Goal: Task Accomplishment & Management: Manage account settings

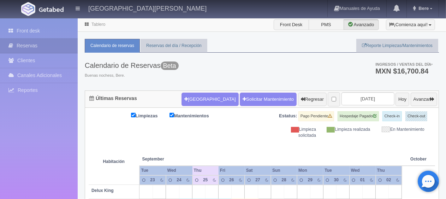
click at [272, 135] on div "Limpieza solicitada" at bounding box center [294, 132] width 54 height 12
drag, startPoint x: 419, startPoint y: 138, endPoint x: 101, endPoint y: 135, distance: 318.2
click at [228, 136] on div "Limpiezas Mantenimientos Estatus: Pago Pendiente Hospedaje Pagado Check-in Chec…" at bounding box center [262, 124] width 346 height 27
click at [201, 100] on button "Nueva Reserva" at bounding box center [210, 99] width 57 height 13
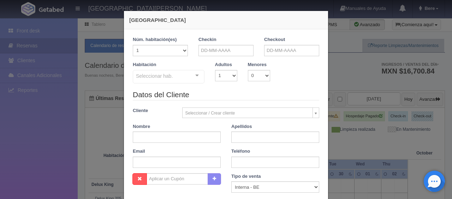
checkbox input "false"
click at [198, 136] on input "text" at bounding box center [177, 136] width 88 height 11
paste input "Rosalba López"
drag, startPoint x: 162, startPoint y: 137, endPoint x: 150, endPoint y: 138, distance: 12.8
click at [150, 138] on input "Rosalba López" at bounding box center [177, 136] width 88 height 11
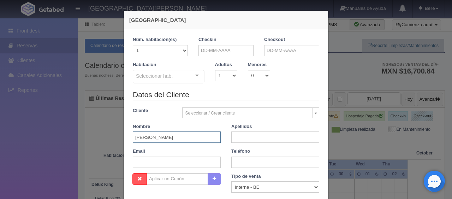
type input "Rosalba"
paste input "López"
type input "López"
click at [215, 49] on input "text" at bounding box center [225, 50] width 55 height 11
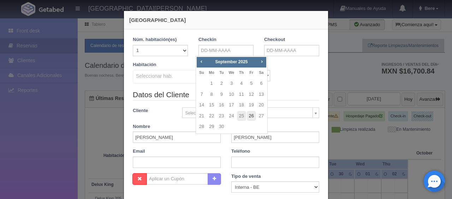
click at [249, 116] on link "26" at bounding box center [251, 116] width 9 height 10
type input "[DATE]"
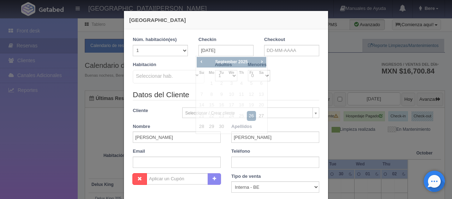
checkbox input "false"
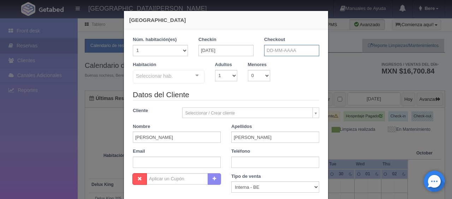
click at [285, 52] on input "text" at bounding box center [291, 50] width 55 height 11
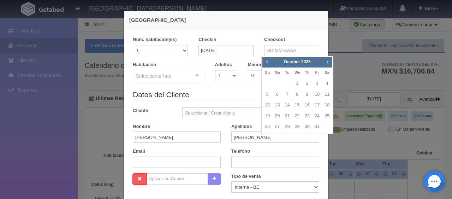
click at [267, 62] on span "Prev" at bounding box center [267, 62] width 6 height 6
click at [328, 118] on link "27" at bounding box center [326, 116] width 9 height 10
type input "[DATE]"
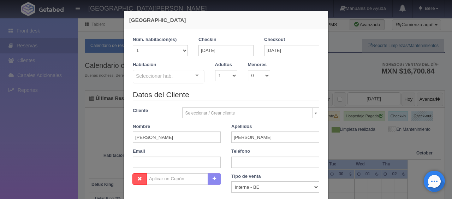
checkbox input "false"
click at [196, 163] on input "text" at bounding box center [177, 161] width 88 height 11
paste input "rlopez.937618@guest.booking.com +52 444 308 2311"
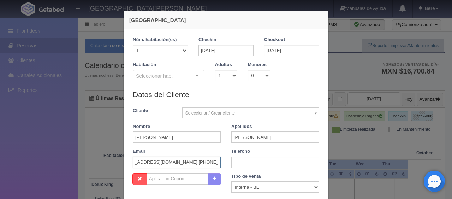
drag, startPoint x: 178, startPoint y: 163, endPoint x: 221, endPoint y: 162, distance: 43.4
click at [221, 162] on div "Email rlopez.937618@guest.booking.com +52 444 308 2311rlopez.937618@guest.booki…" at bounding box center [176, 158] width 99 height 20
type input "rlopez.937618@guest.booking.com +52 444 308 2311rlopez.937618@guest.booking.com"
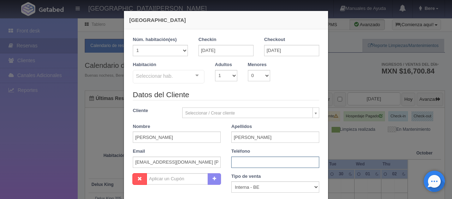
paste input "+52 444 308 2311"
type input "+52 444 308 2311"
click at [248, 183] on select "Correo Electronico Interna - BE Llamada OTA Externa Otro WALK IN" at bounding box center [275, 186] width 88 height 11
select select "extota"
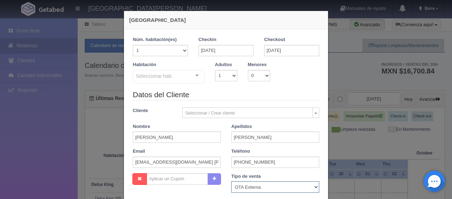
click at [231, 181] on select "Correo Electronico Interna - BE Llamada OTA Externa Otro WALK IN" at bounding box center [275, 186] width 88 height 11
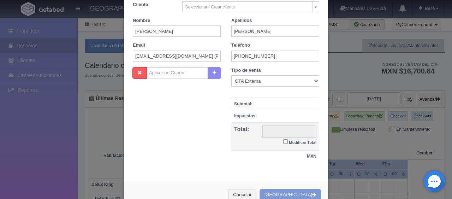
click at [284, 138] on label "Modificar Total" at bounding box center [299, 142] width 33 height 8
click at [284, 139] on input "Modificar Total" at bounding box center [285, 141] width 5 height 5
checkbox input "true"
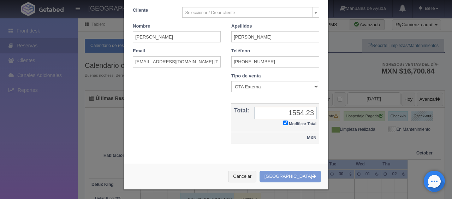
scroll to position [0, 0]
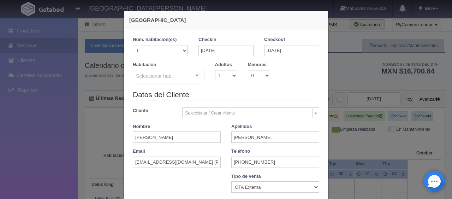
type input "1554.23"
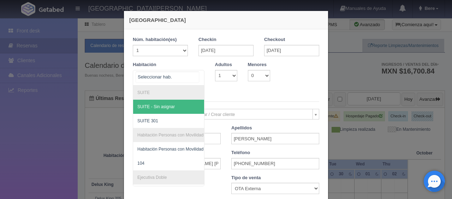
click at [172, 80] on div at bounding box center [169, 78] width 72 height 16
type input "e"
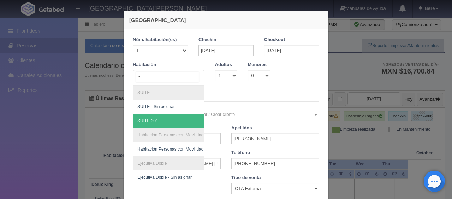
scroll to position [71, 0]
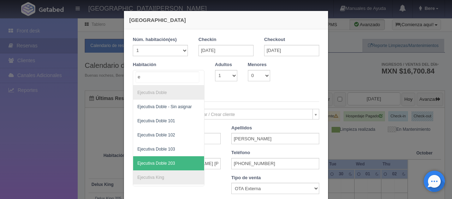
click at [171, 159] on span "Ejecutiva Doble 203" at bounding box center [192, 163] width 119 height 14
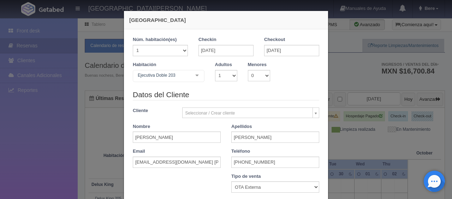
checkbox input "false"
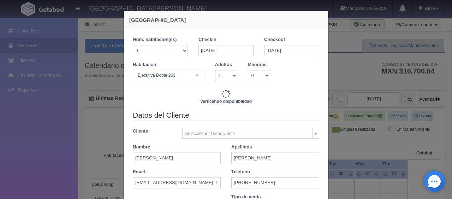
type input "1299.00"
checkbox input "false"
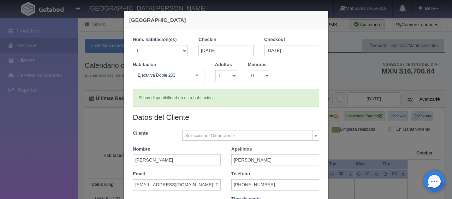
click at [221, 80] on select "1 2 3 4 5 6 7 8 9 10" at bounding box center [226, 75] width 22 height 11
click at [215, 70] on select "1 2 3 4 5 6 7 8 9 10" at bounding box center [226, 75] width 22 height 11
drag, startPoint x: 218, startPoint y: 76, endPoint x: 220, endPoint y: 80, distance: 4.6
click at [218, 76] on select "1 2 3 4 5 6 7 8 9 10" at bounding box center [226, 75] width 22 height 11
select select "2"
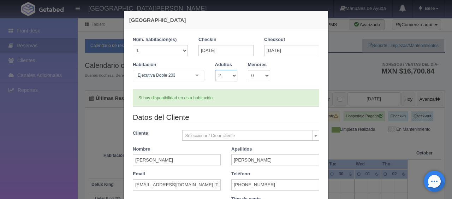
click at [215, 70] on select "1 2 3 4 5 6 7 8 9 10" at bounding box center [226, 75] width 22 height 11
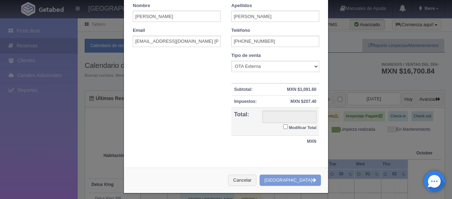
click at [294, 126] on small "Modificar Total" at bounding box center [303, 127] width 28 height 4
click at [288, 126] on input "Modificar Total" at bounding box center [285, 126] width 5 height 5
checkbox input "true"
type input "1549.00"
checkbox input "true"
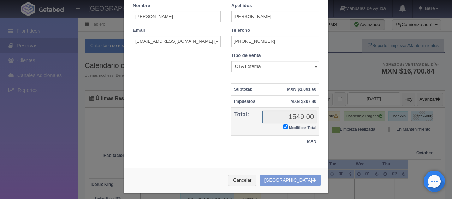
scroll to position [123, 0]
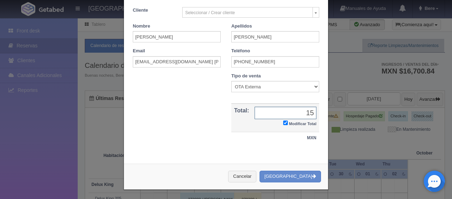
type input "1"
type input "1554.23"
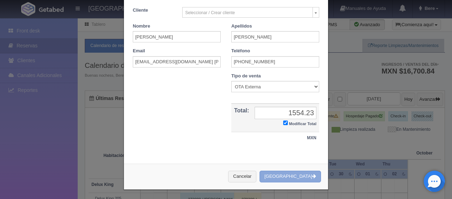
click at [295, 171] on button "[GEOGRAPHIC_DATA]" at bounding box center [290, 177] width 61 height 12
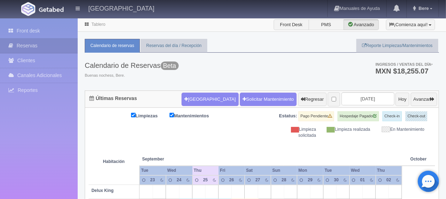
click at [256, 148] on th at bounding box center [251, 151] width 39 height 27
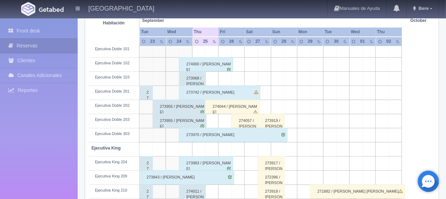
scroll to position [247, 0]
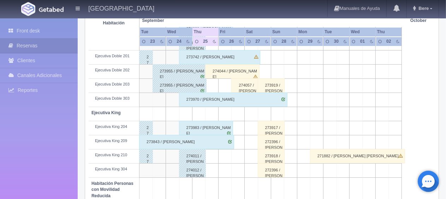
click at [197, 142] on div "273843 / [PERSON_NAME]" at bounding box center [186, 142] width 95 height 14
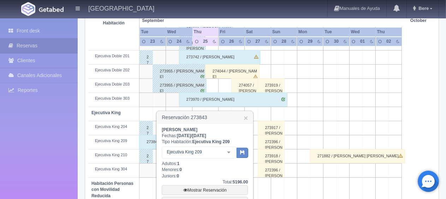
scroll to position [282, 0]
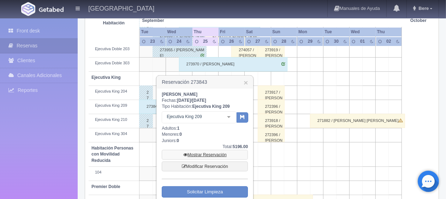
click at [207, 150] on link "Mostrar Reservación" at bounding box center [205, 155] width 86 height 10
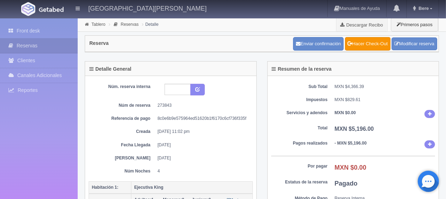
scroll to position [141, 0]
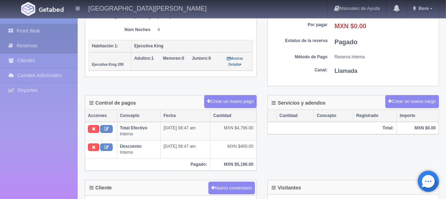
click at [57, 32] on link "Front desk" at bounding box center [39, 31] width 78 height 14
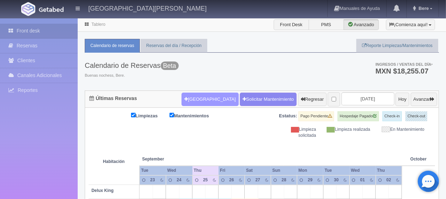
click at [183, 95] on button "[GEOGRAPHIC_DATA]" at bounding box center [210, 99] width 57 height 13
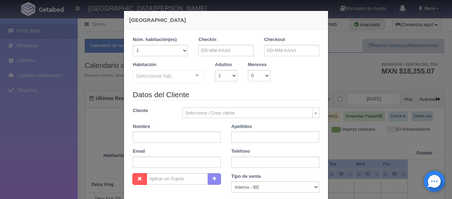
checkbox input "false"
click at [229, 52] on input "text" at bounding box center [225, 50] width 55 height 11
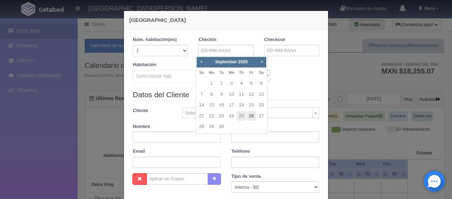
click at [251, 116] on link "26" at bounding box center [251, 116] width 9 height 10
type input "26-09-2025"
checkbox input "false"
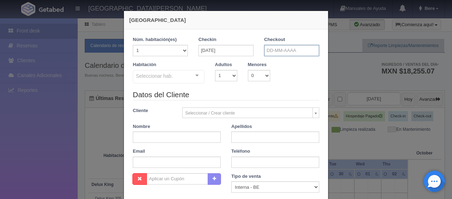
click at [282, 49] on input "text" at bounding box center [291, 50] width 55 height 11
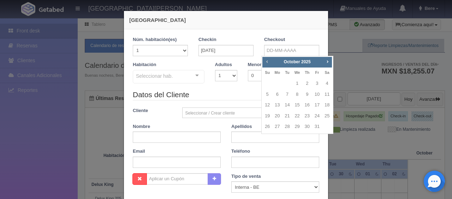
click at [266, 60] on span "Prev" at bounding box center [267, 62] width 6 height 6
click at [326, 117] on link "27" at bounding box center [326, 116] width 9 height 10
type input "[DATE]"
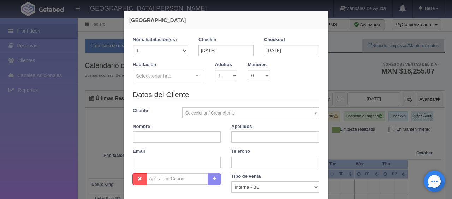
checkbox input "false"
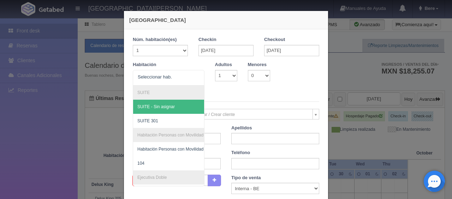
click at [267, 99] on legend "Datos del Cliente" at bounding box center [226, 96] width 186 height 11
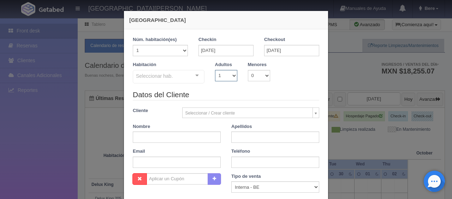
click at [215, 74] on select "1 2 3 4 5 6 7 8 9 10" at bounding box center [226, 75] width 22 height 11
select select "2"
click at [215, 70] on select "1 2 3 4 5 6 7 8 9 10" at bounding box center [226, 75] width 22 height 11
checkbox input "false"
click at [223, 79] on select "1 2 3 4 5 6 7 8 9 10" at bounding box center [226, 75] width 22 height 11
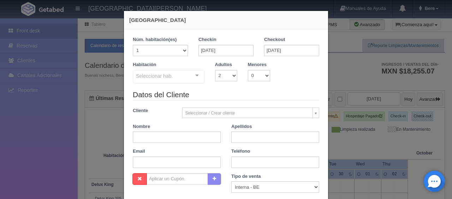
click at [173, 78] on div "Seleccionar hab." at bounding box center [169, 76] width 72 height 13
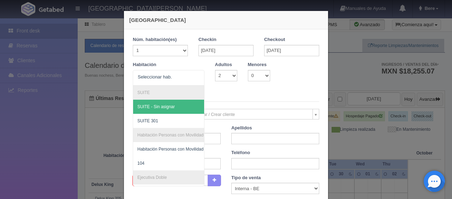
click at [244, 79] on div "Menores 0 1 2 3 4 5 6 7 8 9 10" at bounding box center [259, 71] width 33 height 20
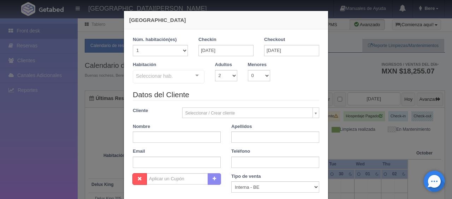
click at [221, 88] on div "Habitación Seleccionar hab. SUITE SUITE - Sin asignar SUITE 301 Habitación Pers…" at bounding box center [225, 75] width 197 height 28
click at [190, 71] on div at bounding box center [197, 75] width 14 height 11
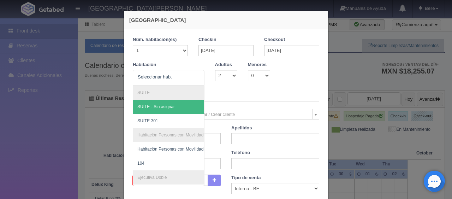
click at [236, 87] on div "Habitación SUITE SUITE - Sin asignar SUITE 301 Habitación Personas con Movilida…" at bounding box center [225, 75] width 197 height 29
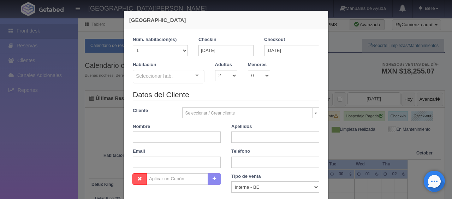
click at [166, 87] on div "Habitación Seleccionar hab. SUITE SUITE - Sin asignar SUITE 301 Habitación Pers…" at bounding box center [225, 75] width 197 height 28
click at [169, 82] on div "Seleccionar hab." at bounding box center [169, 76] width 72 height 13
click at [244, 90] on legend "Datos del Cliente" at bounding box center [226, 94] width 186 height 11
click at [228, 50] on input "26-09-2025" at bounding box center [225, 50] width 55 height 11
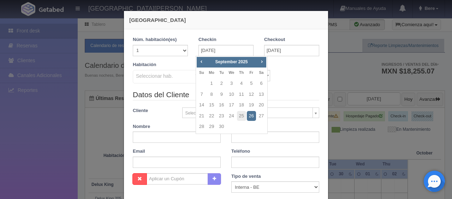
drag, startPoint x: 170, startPoint y: 80, endPoint x: 179, endPoint y: 102, distance: 24.1
click at [170, 81] on div "Seleccionar hab." at bounding box center [169, 76] width 72 height 13
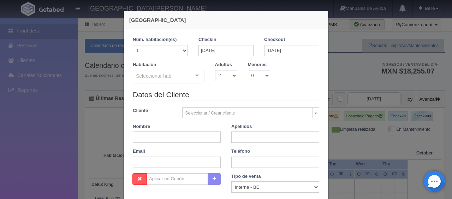
click at [246, 83] on div "Habitación Seleccionar hab. SUITE SUITE - Sin asignar SUITE 301 Habitación Pers…" at bounding box center [225, 75] width 197 height 28
drag, startPoint x: 260, startPoint y: 74, endPoint x: 260, endPoint y: 79, distance: 4.9
click at [260, 74] on select "0 1 2 3 4 5 6 7 8 9 10" at bounding box center [259, 75] width 22 height 11
select select "1"
click at [248, 70] on select "0 1 2 3 4 5 6 7 8 9 10" at bounding box center [259, 75] width 22 height 11
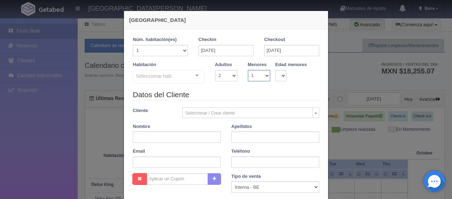
checkbox input "false"
drag, startPoint x: 256, startPoint y: 73, endPoint x: 256, endPoint y: 79, distance: 6.0
click at [256, 75] on select "0 1 2 3 4 5 6 7 8 9 10" at bounding box center [259, 75] width 22 height 11
select select "2"
click at [248, 70] on select "0 1 2 3 4 5 6 7 8 9 10" at bounding box center [259, 75] width 22 height 11
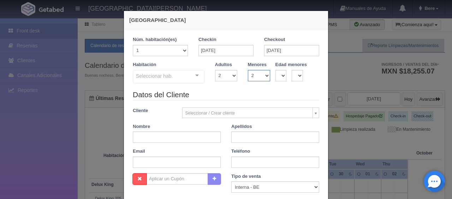
checkbox input "false"
click at [279, 74] on select "0 1 2 3 4 5 6 7 8 9 10 11 12 13 14 15 16 17 18" at bounding box center [280, 75] width 11 height 11
select select "4"
click at [275, 70] on select "0 1 2 3 4 5 6 7 8 9 10 11 12 13 14 15 16 17 18" at bounding box center [280, 75] width 11 height 11
checkbox input "false"
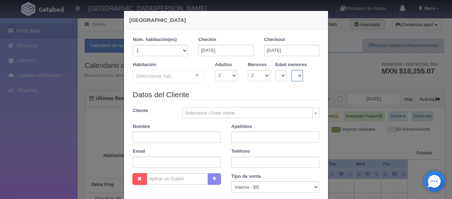
click at [292, 78] on select "0 1 2 3 4 5 6 7 8 9 10 11 12 13 14 15 16 17 18" at bounding box center [297, 75] width 11 height 11
click at [292, 70] on select "0 1 2 3 4 5 6 7 8 9 10 11 12 13 14 15 16 17 18" at bounding box center [297, 75] width 11 height 11
click at [294, 79] on select "0 1 2 3 4 5 6 7 8 9 10 11 12 13 14 15 16 17 18" at bounding box center [297, 75] width 11 height 11
select select "4"
click at [292, 70] on select "0 1 2 3 4 5 6 7 8 9 10 11 12 13 14 15 16 17 18" at bounding box center [297, 75] width 11 height 11
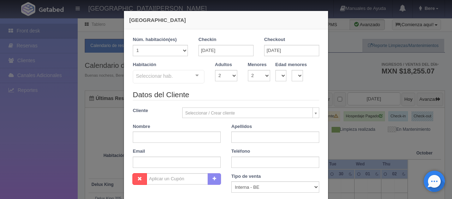
click at [165, 82] on div "Seleccionar hab." at bounding box center [169, 76] width 72 height 13
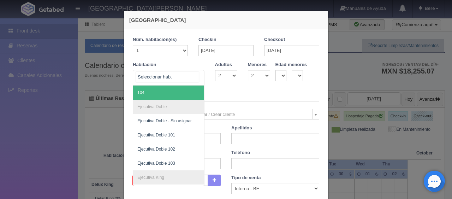
scroll to position [106, 0]
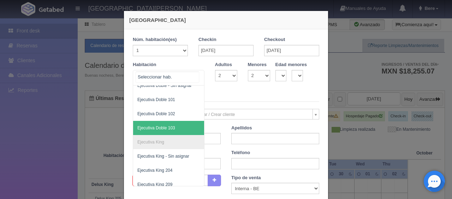
click at [183, 126] on span "Ejecutiva Doble 103" at bounding box center [192, 128] width 119 height 14
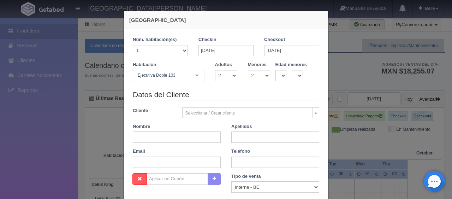
checkbox input "false"
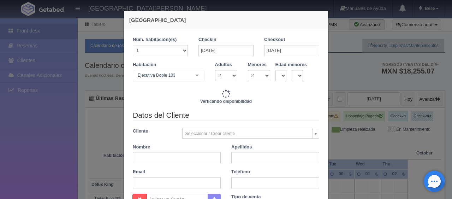
type input "1549.00"
checkbox input "false"
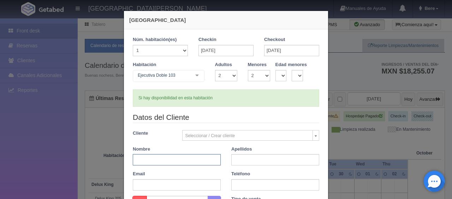
click at [197, 160] on input "text" at bounding box center [177, 159] width 88 height 11
paste input "Guillermo Negrete"
drag, startPoint x: 183, startPoint y: 163, endPoint x: 152, endPoint y: 166, distance: 30.5
click at [152, 166] on div "Datos del Cliente Cliente Seleccionar / Crear cliente Nuevo Cliente Adriana Nav…" at bounding box center [225, 154] width 197 height 84
type input "Guillermo"
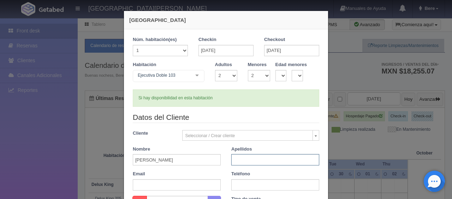
paste input "Negrete"
type input "Negrete"
click at [238, 179] on input "text" at bounding box center [275, 184] width 88 height 11
paste input "4621756253"
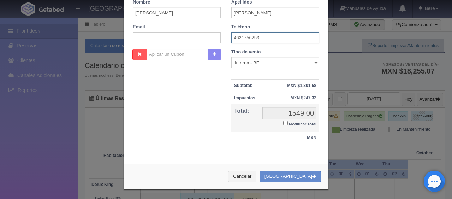
type input "4621756253"
click at [289, 122] on small "Modificar Total" at bounding box center [303, 124] width 28 height 4
click at [287, 122] on input "Modificar Total" at bounding box center [285, 123] width 5 height 5
checkbox input "true"
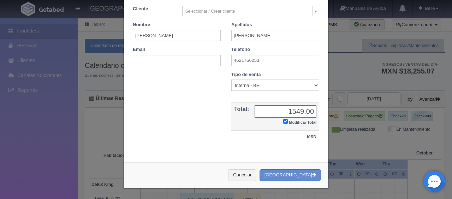
scroll to position [123, 0]
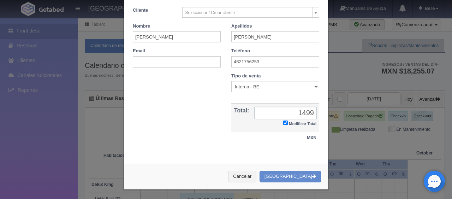
type input "1499"
click at [248, 83] on select "Correo Electronico Interna - BE Llamada OTA Externa Otro WALK IN" at bounding box center [275, 86] width 88 height 11
select select "phone"
click at [231, 81] on select "Correo Electronico Interna - BE Llamada OTA Externa Otro WALK IN" at bounding box center [275, 86] width 88 height 11
click at [301, 182] on div "Cancelar Crear Reserva" at bounding box center [226, 176] width 204 height 26
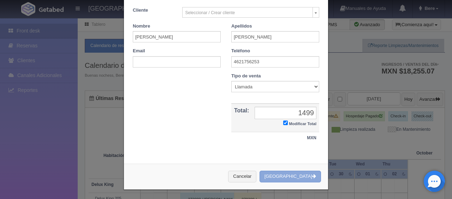
click at [303, 175] on button "[GEOGRAPHIC_DATA]" at bounding box center [290, 177] width 61 height 12
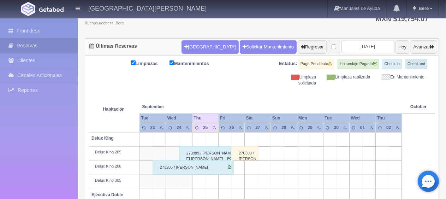
scroll to position [52, 0]
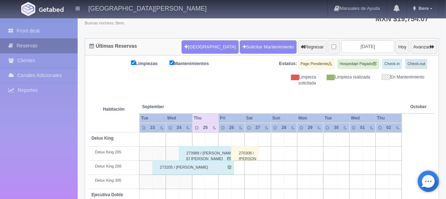
click at [29, 46] on link "Reservas" at bounding box center [39, 45] width 78 height 14
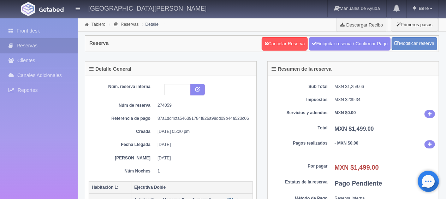
click at [285, 133] on div "Sub Total MXN $1,259.66 Impuestos MXN $239.34 Servicios y adendos MXN $0.00 Tot…" at bounding box center [353, 151] width 171 height 151
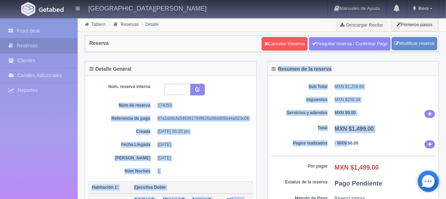
drag, startPoint x: 290, startPoint y: 130, endPoint x: 78, endPoint y: 95, distance: 215.4
click at [120, 102] on dt "Núm de reserva" at bounding box center [122, 105] width 56 height 6
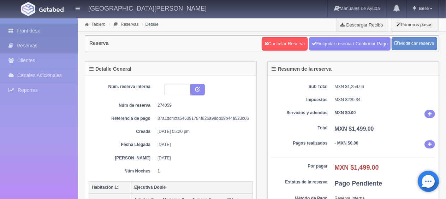
click at [41, 30] on link "Front desk" at bounding box center [39, 31] width 78 height 14
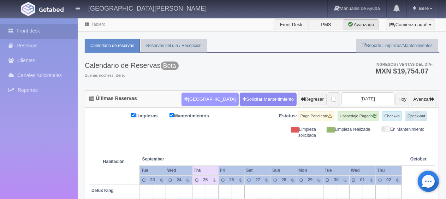
click at [195, 98] on button "Nueva Reserva" at bounding box center [210, 99] width 57 height 13
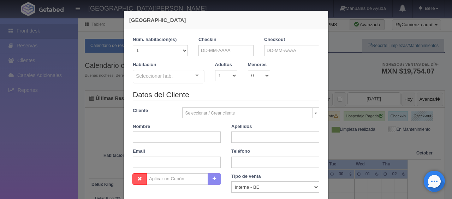
checkbox input "false"
click at [226, 49] on input "text" at bounding box center [225, 50] width 55 height 11
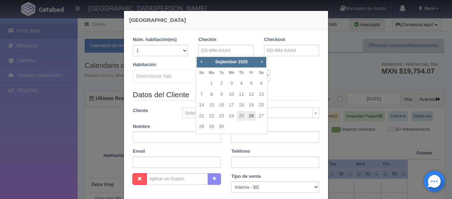
click at [254, 115] on link "26" at bounding box center [251, 116] width 9 height 10
type input "26-09-2025"
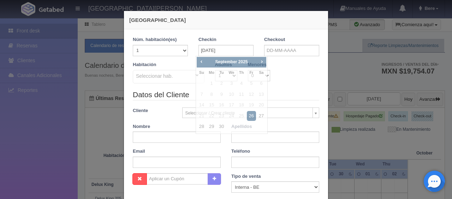
checkbox input "false"
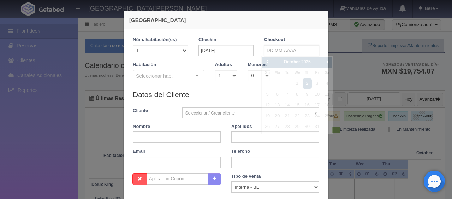
click at [283, 46] on input "text" at bounding box center [291, 50] width 55 height 11
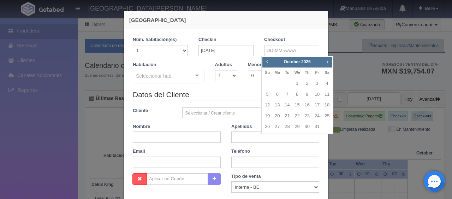
click at [264, 61] on span "Prev" at bounding box center [267, 62] width 6 height 6
click at [270, 129] on link "28" at bounding box center [267, 126] width 9 height 10
type input "28-09-2025"
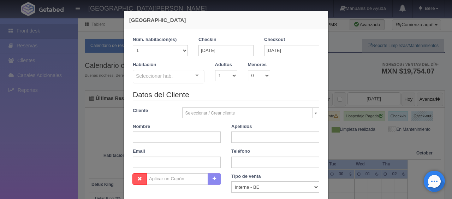
checkbox input "false"
click at [185, 85] on div "Habitación Seleccionar hab. SUITE SUITE - Sin asignar SUITE 301 Habitación Pers…" at bounding box center [225, 75] width 197 height 28
click at [184, 84] on div "Habitación Seleccionar hab. SUITE SUITE - Sin asignar SUITE 301 Habitación Pers…" at bounding box center [225, 75] width 197 height 28
click at [184, 81] on div "Seleccionar hab." at bounding box center [169, 76] width 72 height 13
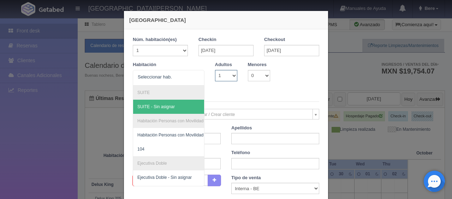
drag, startPoint x: 225, startPoint y: 75, endPoint x: 225, endPoint y: 79, distance: 4.6
click at [225, 75] on select "1 2 3 4 5 6 7 8 9 10" at bounding box center [226, 75] width 22 height 11
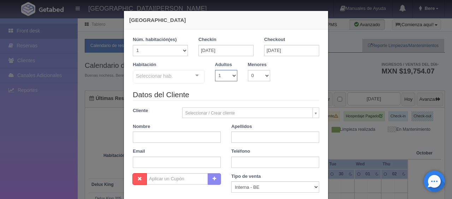
select select "4"
click at [215, 70] on select "1 2 3 4 5 6 7 8 9 10" at bounding box center [226, 75] width 22 height 11
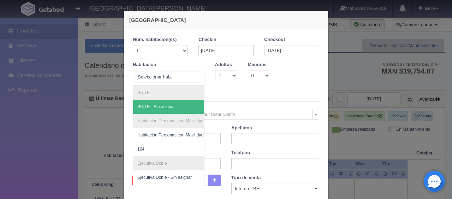
drag, startPoint x: 177, startPoint y: 76, endPoint x: 160, endPoint y: 115, distance: 42.7
click at [177, 77] on div at bounding box center [169, 78] width 72 height 16
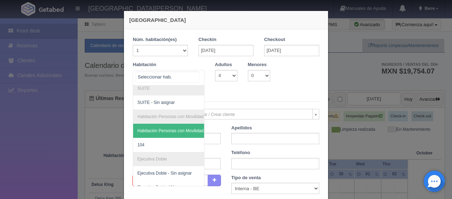
scroll to position [40, 0]
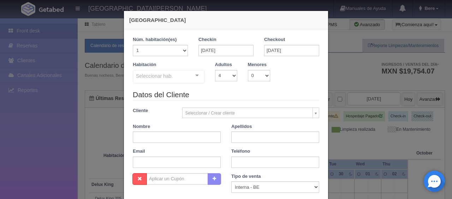
click at [243, 97] on legend "Datos del Cliente" at bounding box center [226, 94] width 186 height 11
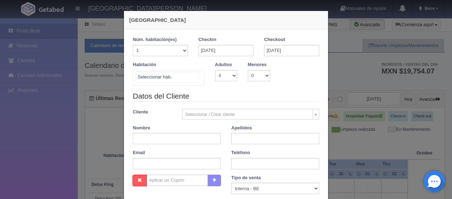
click at [179, 80] on div at bounding box center [169, 78] width 72 height 16
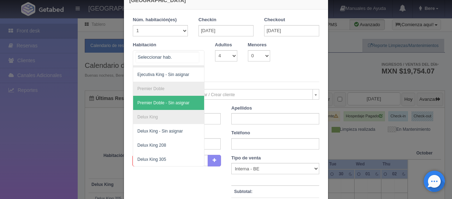
scroll to position [0, 0]
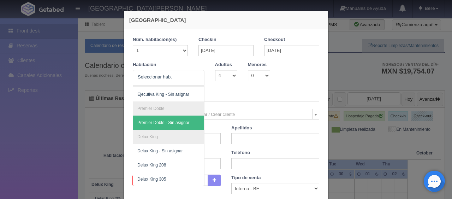
click at [330, 95] on div "Nueva Reserva 1 Núm. habitación(es) 1 2 3 4 5 6 7 8 9 10 11 12 13 14 15 16 17 1…" at bounding box center [226, 99] width 452 height 199
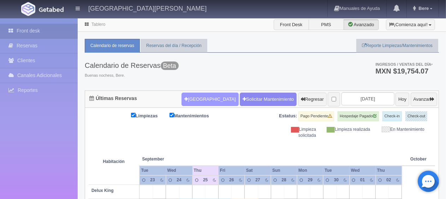
click at [210, 101] on button "[GEOGRAPHIC_DATA]" at bounding box center [210, 99] width 57 height 13
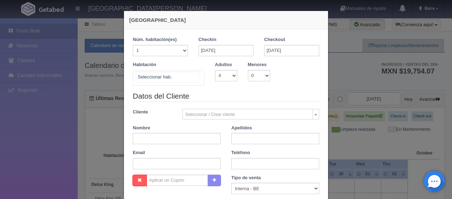
click at [189, 77] on div "SUITE SUITE - Sin asignar Habitación Personas con Movilidad Reducida Habitación…" at bounding box center [169, 78] width 72 height 16
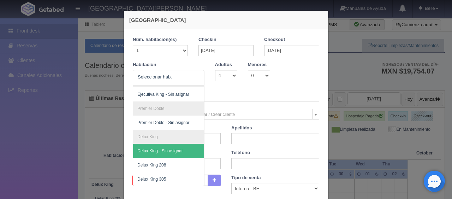
click at [258, 93] on legend "Datos del Cliente" at bounding box center [226, 96] width 186 height 11
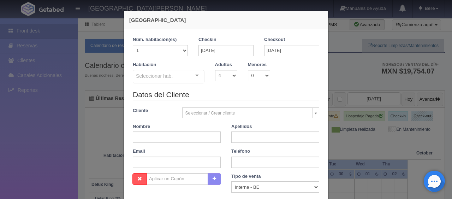
click at [223, 85] on div "Habitación Seleccionar hab. SUITE SUITE - Sin asignar Habitación Personas con M…" at bounding box center [225, 75] width 197 height 28
click at [248, 53] on input "26-09-2025" at bounding box center [225, 50] width 55 height 11
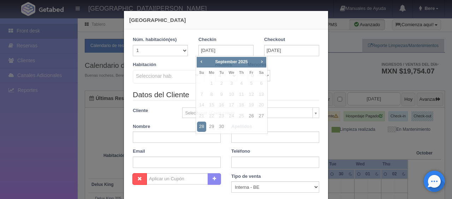
click at [309, 63] on div "Habitación Seleccionar hab. SUITE SUITE - Sin asignar Habitación Personas con M…" at bounding box center [225, 75] width 197 height 28
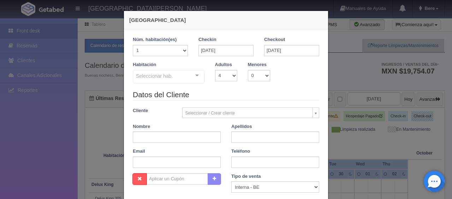
click at [254, 91] on legend "Datos del Cliente" at bounding box center [226, 94] width 186 height 11
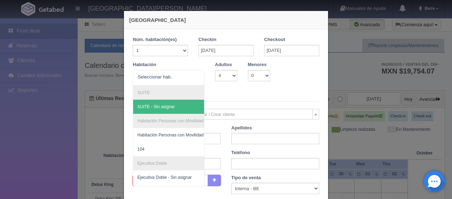
click at [292, 94] on legend "Datos del Cliente" at bounding box center [226, 96] width 186 height 11
click at [182, 76] on div at bounding box center [169, 78] width 72 height 16
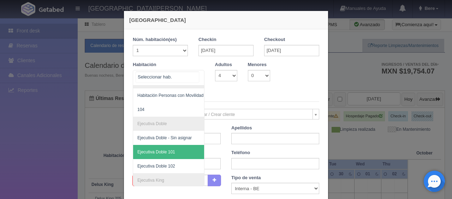
scroll to position [75, 0]
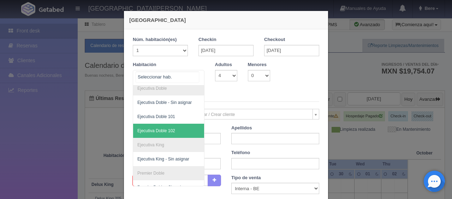
click at [172, 125] on span "Ejecutiva Doble 102" at bounding box center [192, 131] width 119 height 14
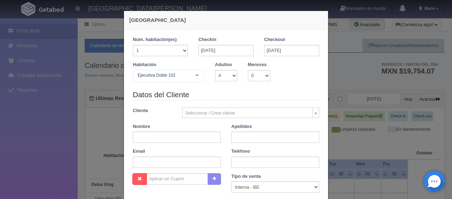
checkbox input "false"
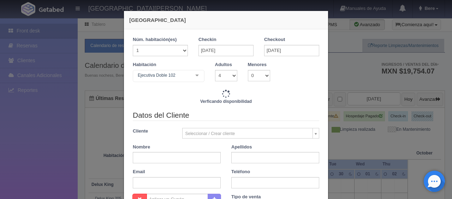
click at [238, 83] on div "Habitación Ejecutiva Doble 102 SUITE SUITE - Sin asignar Habitación Personas co…" at bounding box center [225, 75] width 197 height 28
type input "3938.00"
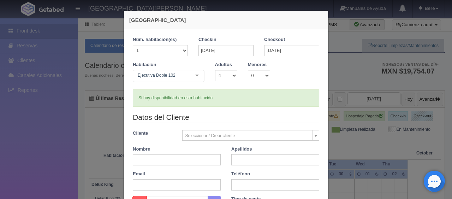
click at [219, 81] on div "Habitación Ejecutiva Doble 102 SUITE SUITE - Sin asignar Habitación Personas co…" at bounding box center [225, 75] width 197 height 28
click at [276, 98] on div "Si hay disponibilidad en esta habitación" at bounding box center [226, 97] width 186 height 17
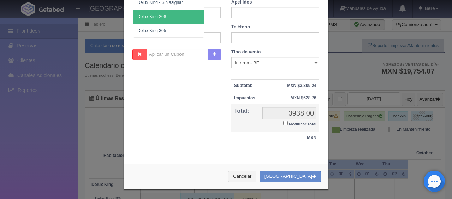
scroll to position [0, 0]
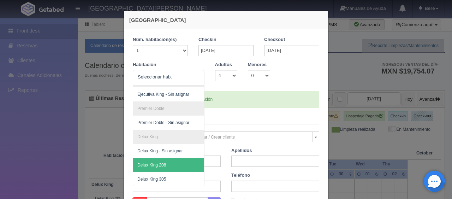
click at [254, 104] on div "Si hay disponibilidad en esta habitación" at bounding box center [226, 99] width 186 height 17
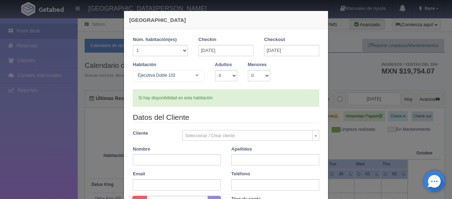
click at [216, 102] on div "Si hay disponibilidad en esta habitación" at bounding box center [226, 97] width 186 height 17
drag, startPoint x: 249, startPoint y: 93, endPoint x: 181, endPoint y: 102, distance: 68.4
click at [180, 104] on div "Si hay disponibilidad en esta habitación" at bounding box center [226, 97] width 186 height 17
click at [212, 100] on div "Si hay disponibilidad en esta habitación" at bounding box center [226, 97] width 186 height 17
drag, startPoint x: 255, startPoint y: 98, endPoint x: 273, endPoint y: 102, distance: 18.4
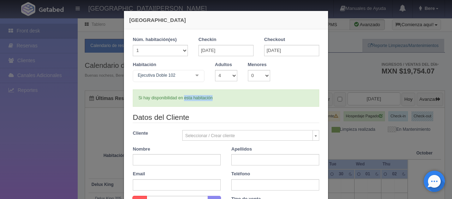
click at [255, 98] on div "Si hay disponibilidad en esta habitación" at bounding box center [226, 97] width 186 height 17
click at [277, 101] on div "Si hay disponibilidad en esta habitación" at bounding box center [226, 97] width 186 height 17
click at [280, 100] on div "Si hay disponibilidad en esta habitación" at bounding box center [226, 97] width 186 height 17
drag, startPoint x: 222, startPoint y: 100, endPoint x: 145, endPoint y: 102, distance: 77.0
click at [145, 102] on div "Si hay disponibilidad en esta habitación" at bounding box center [226, 97] width 186 height 17
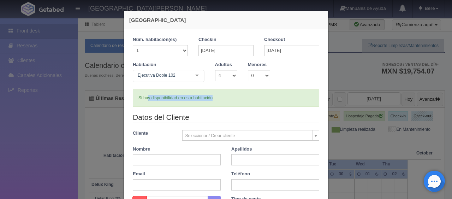
click at [240, 104] on div "Si hay disponibilidad en esta habitación" at bounding box center [226, 97] width 186 height 17
click at [237, 103] on div "Si hay disponibilidad en esta habitación" at bounding box center [226, 97] width 186 height 17
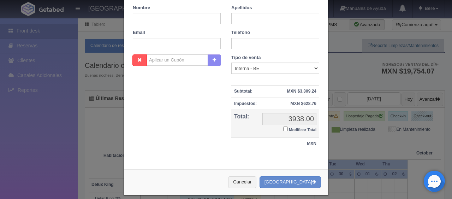
scroll to position [147, 0]
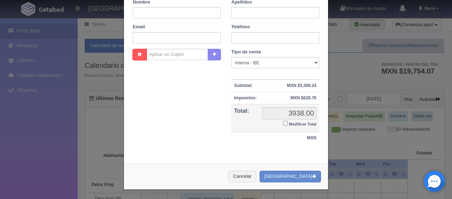
click at [301, 125] on small "Modificar Total" at bounding box center [303, 124] width 28 height 4
click at [288, 125] on input "Modificar Total" at bounding box center [285, 123] width 5 height 5
checkbox input "true"
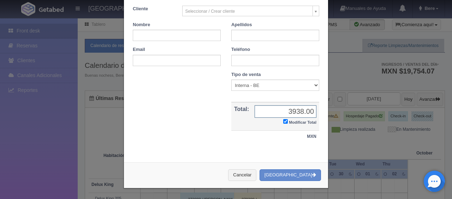
scroll to position [123, 0]
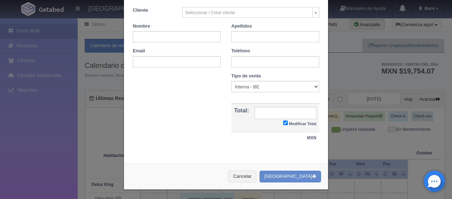
click at [194, 107] on div "Nombre Cupón : Descuentos : Tipo de venta Correo Electronico Interna - BE Llama…" at bounding box center [225, 112] width 197 height 78
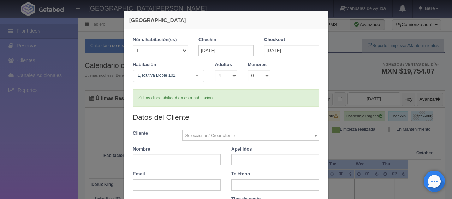
click at [274, 106] on div "Si hay disponibilidad en esta habitación" at bounding box center [226, 97] width 186 height 17
click at [178, 161] on input "text" at bounding box center [177, 159] width 88 height 11
click at [287, 99] on div "Si hay disponibilidad en esta habitación" at bounding box center [226, 97] width 186 height 17
click at [301, 47] on input "28-09-2025" at bounding box center [291, 50] width 55 height 11
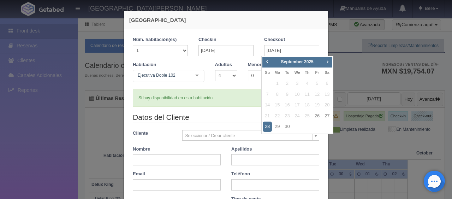
click at [199, 96] on div "Si hay disponibilidad en esta habitación" at bounding box center [226, 97] width 186 height 17
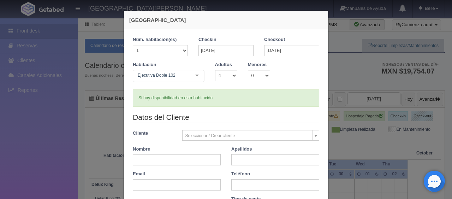
click at [188, 73] on div "Ejecutiva Doble 102 SUITE SUITE - Sin asignar Habitación Personas con Movilidad…" at bounding box center [169, 77] width 72 height 14
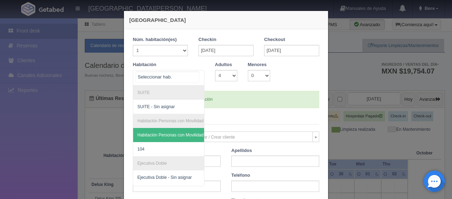
scroll to position [71, 0]
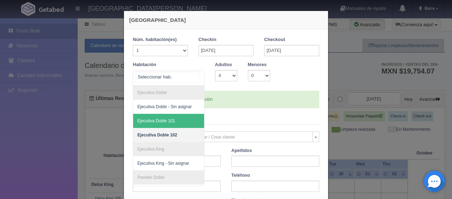
click at [179, 115] on span "Ejecutiva Doble 101" at bounding box center [192, 121] width 119 height 14
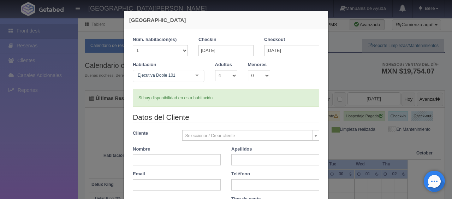
click at [280, 95] on div "Si hay disponibilidad en esta habitación" at bounding box center [226, 97] width 186 height 17
checkbox input "false"
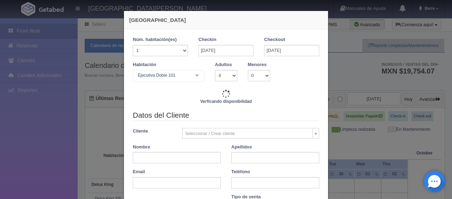
type input "3938.00"
checkbox input "false"
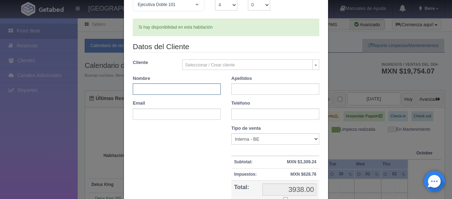
click at [178, 86] on input "text" at bounding box center [177, 88] width 88 height 11
click at [188, 89] on input "c" at bounding box center [177, 88] width 88 height 11
paste input "Guillermo Negrete T 4621756253"
type input "cGuillermo Negrete T 4621756253Guillermo Negrete T 4621756253"
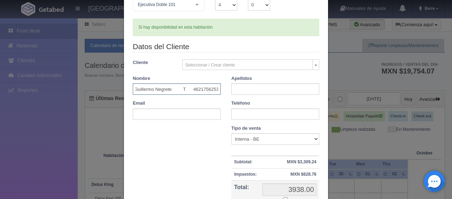
scroll to position [0, 85]
click at [198, 89] on input "cGuillermo Negrete T 4621756253Guillermo Negrete T 4621756253" at bounding box center [177, 88] width 88 height 11
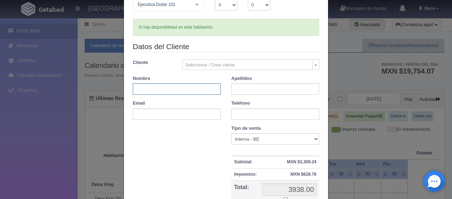
paste input "[PERSON_NAME]"
type input "Juana"
paste input "Ortiz"
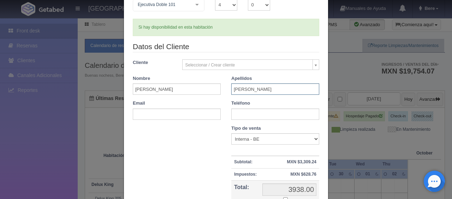
type input "Ortiz"
click at [249, 106] on div "Teléfono" at bounding box center [275, 110] width 99 height 20
drag, startPoint x: 246, startPoint y: 112, endPoint x: 246, endPoint y: 118, distance: 5.7
click at [246, 113] on input "text" at bounding box center [275, 113] width 88 height 11
paste input "4521039754"
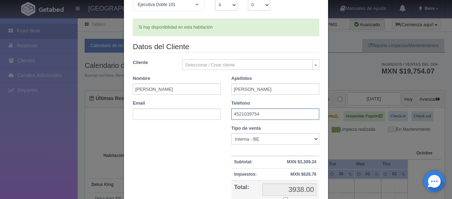
type input "4521039754"
click at [254, 136] on select "Correo Electronico Interna - BE Llamada OTA Externa Otro WALK IN" at bounding box center [275, 138] width 88 height 11
select select "phone"
click at [231, 133] on select "Correo Electronico Interna - BE Llamada OTA Externa Otro WALK IN" at bounding box center [275, 138] width 88 height 11
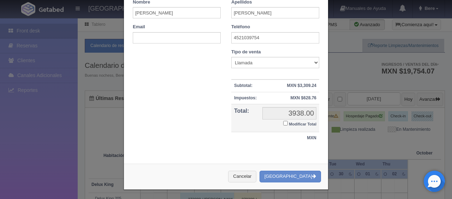
click at [294, 120] on label "Modificar Total" at bounding box center [299, 123] width 33 height 8
click at [288, 121] on input "Modificar Total" at bounding box center [285, 123] width 5 height 5
checkbox input "true"
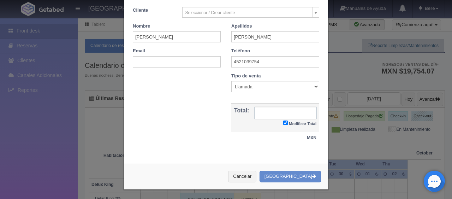
click at [274, 115] on input "text" at bounding box center [286, 113] width 62 height 12
type input "2"
type input "3598"
click at [180, 132] on div "Nombre Cupón : Descuentos : Tipo de venta Correo Electronico Interna - BE Llama…" at bounding box center [225, 112] width 197 height 78
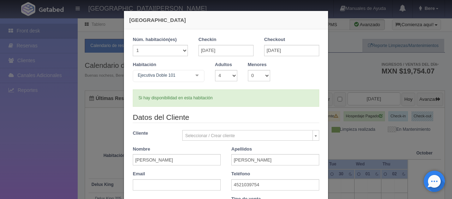
click at [181, 81] on div "Ejecutiva Doble 101" at bounding box center [169, 76] width 72 height 12
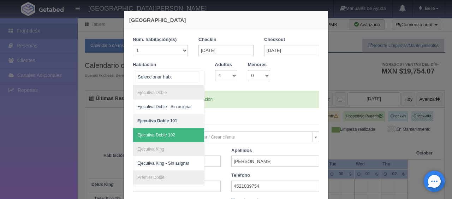
click at [171, 133] on span "Ejecutiva Doble 102" at bounding box center [156, 134] width 38 height 5
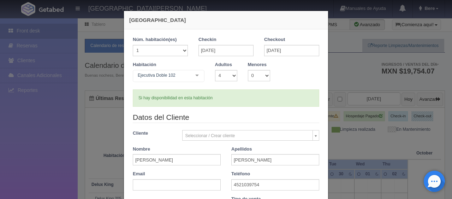
click at [243, 107] on form "1 Núm. habitación(es) 1 2 3 4 5 6 7 8 9 10 11 12 13 14 15 16 17 18 19 20 Checki…" at bounding box center [226, 155] width 186 height 238
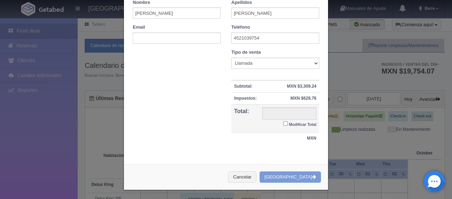
click at [293, 124] on small "Modificar Total" at bounding box center [303, 124] width 28 height 4
click at [288, 124] on input "Modificar Total" at bounding box center [285, 123] width 5 height 5
checkbox input "true"
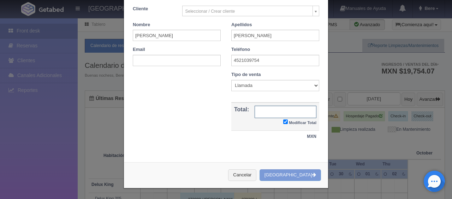
scroll to position [123, 0]
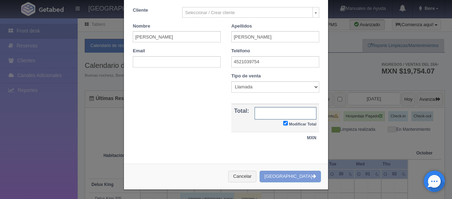
type input "3938.00"
checkbox input "true"
click at [294, 107] on input "3938.00" at bounding box center [286, 113] width 62 height 12
type input "3598"
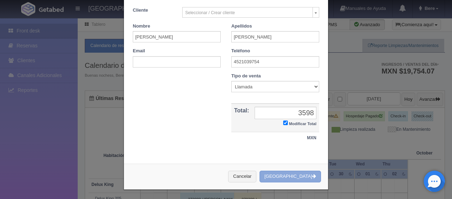
click at [312, 174] on icon "button" at bounding box center [314, 176] width 4 height 5
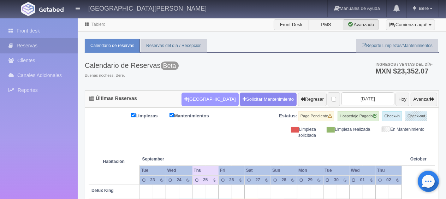
click at [207, 100] on button "[GEOGRAPHIC_DATA]" at bounding box center [210, 99] width 57 height 13
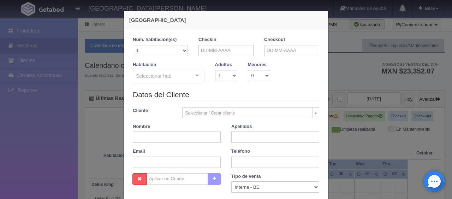
checkbox input "false"
click at [327, 94] on div "Nueva Reserva 1 Núm. habitación(es) 1 2 3 4 5 6 7 8 9 10 11 12 13 14 15 16 17 1…" at bounding box center [226, 162] width 212 height 325
click at [413, 114] on div "Nueva Reserva 1 Núm. habitación(es) 1 2 3 4 5 6 7 8 9 10 11 12 13 14 15 16 17 1…" at bounding box center [226, 99] width 452 height 199
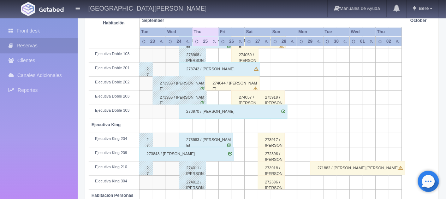
scroll to position [200, 0]
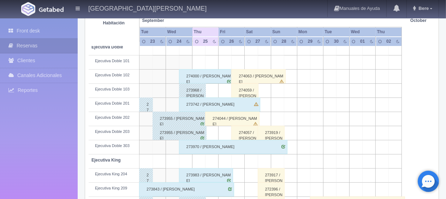
click at [251, 76] on div "274063 / Juana Ortiz" at bounding box center [258, 76] width 54 height 14
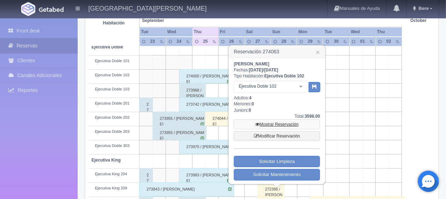
click at [282, 124] on link "Mostrar Reservación" at bounding box center [277, 124] width 86 height 10
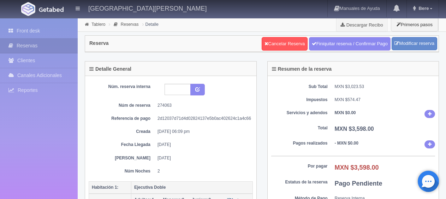
click at [278, 46] on link "Cancelar Reserva" at bounding box center [285, 43] width 46 height 13
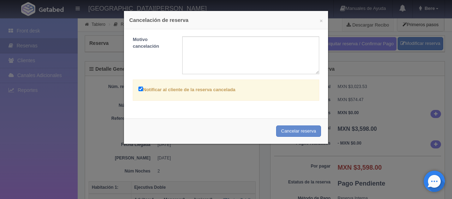
click at [207, 87] on label "Notificar al cliente de la reserva cancelada" at bounding box center [186, 89] width 97 height 8
click at [143, 87] on input "Notificar al cliente de la reserva cancelada" at bounding box center [140, 89] width 5 height 5
checkbox input "false"
click at [305, 126] on button "Cancelar reserva" at bounding box center [298, 131] width 45 height 12
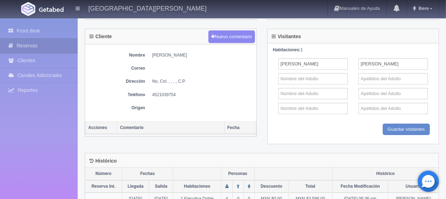
scroll to position [294, 0]
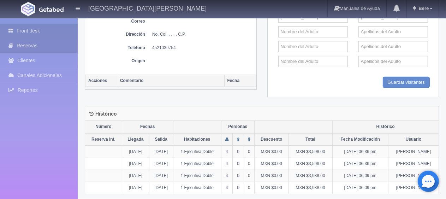
drag, startPoint x: 37, startPoint y: 25, endPoint x: 39, endPoint y: 32, distance: 8.1
click at [37, 25] on link "Front desk" at bounding box center [39, 31] width 78 height 14
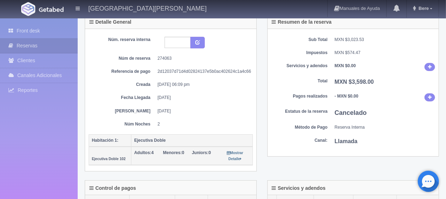
scroll to position [0, 0]
